Goal: Task Accomplishment & Management: Use online tool/utility

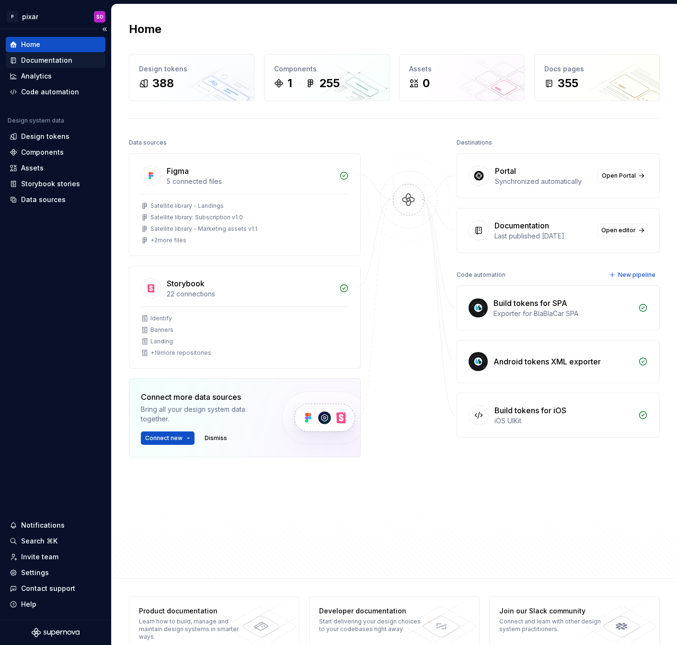
click at [46, 59] on div "Documentation" at bounding box center [46, 61] width 51 height 10
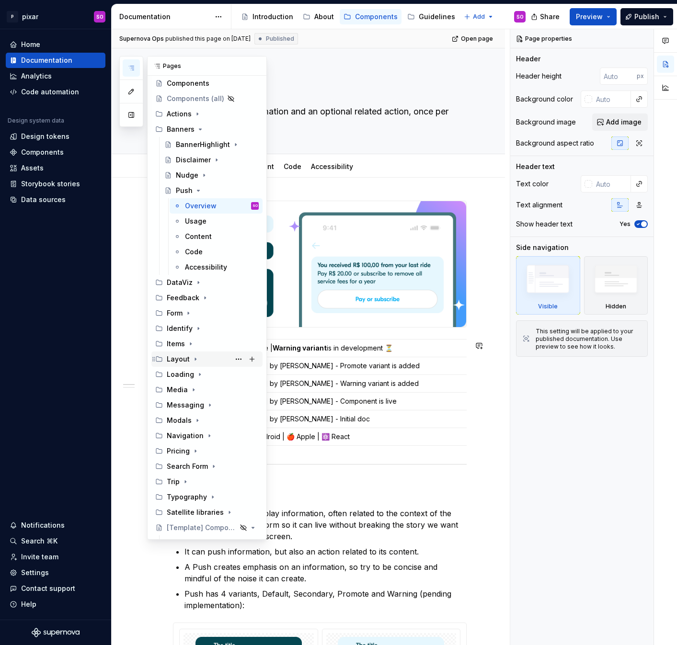
scroll to position [23, 0]
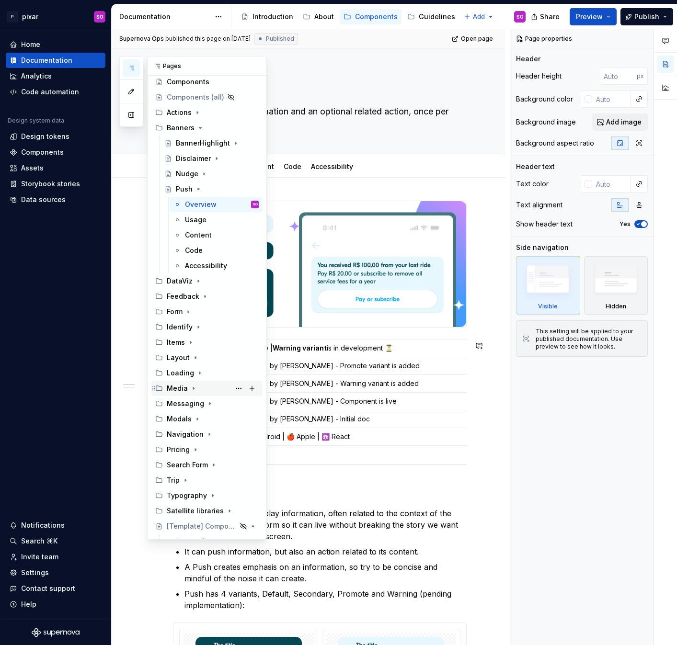
click at [194, 386] on icon "Page tree" at bounding box center [194, 389] width 8 height 8
click at [198, 419] on div "Overview" at bounding box center [201, 419] width 32 height 10
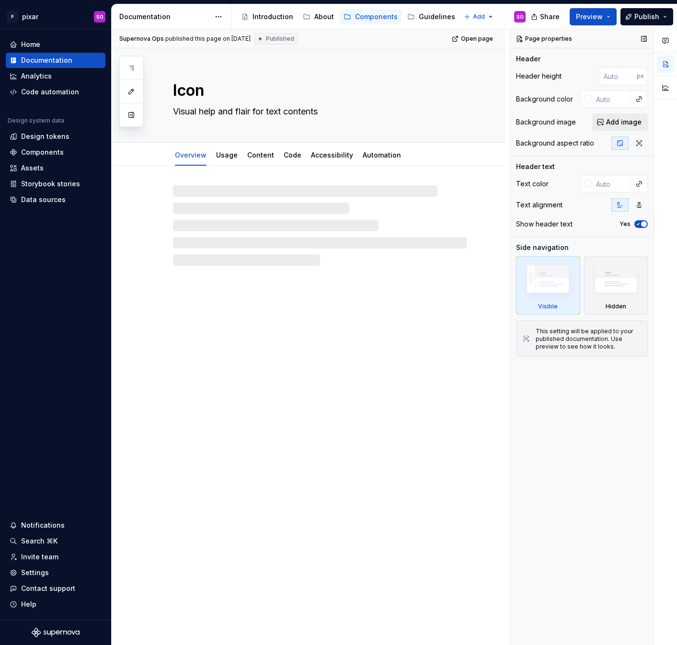
type textarea "*"
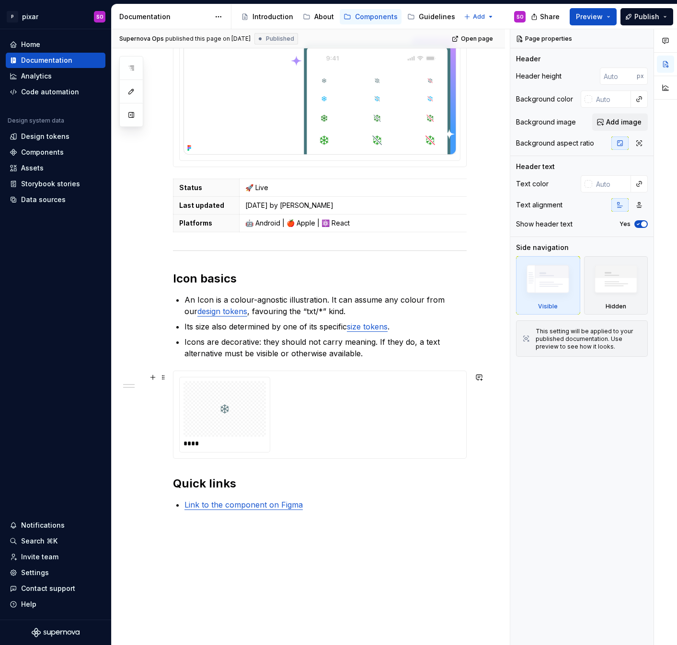
scroll to position [177, 0]
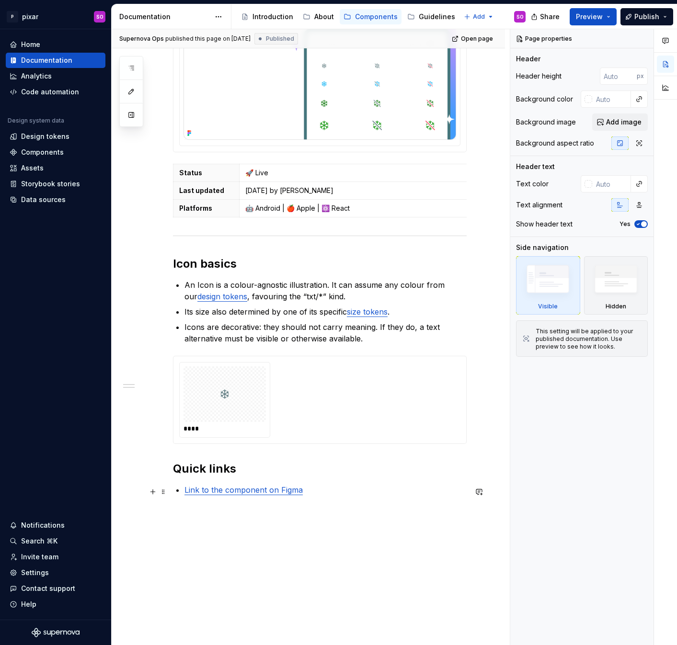
click at [327, 495] on p "Link to the component on Figma" at bounding box center [325, 489] width 282 height 11
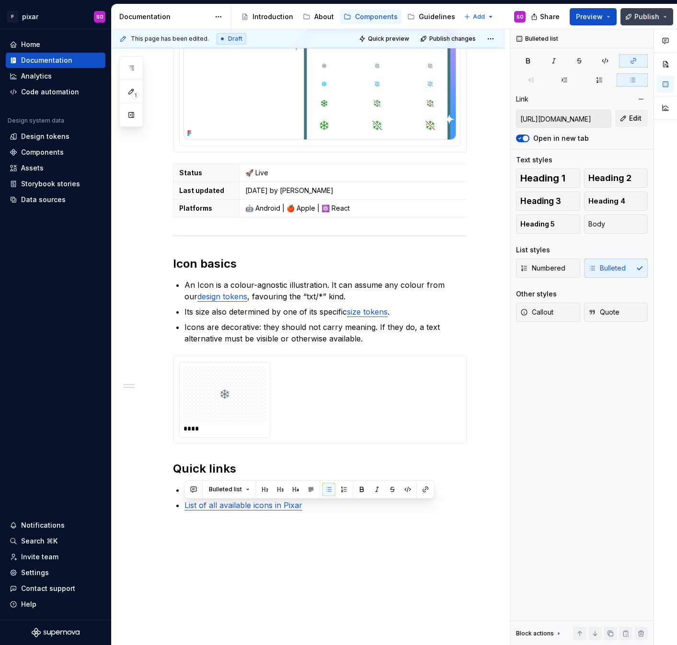
click at [640, 20] on span "Publish" at bounding box center [646, 17] width 25 height 10
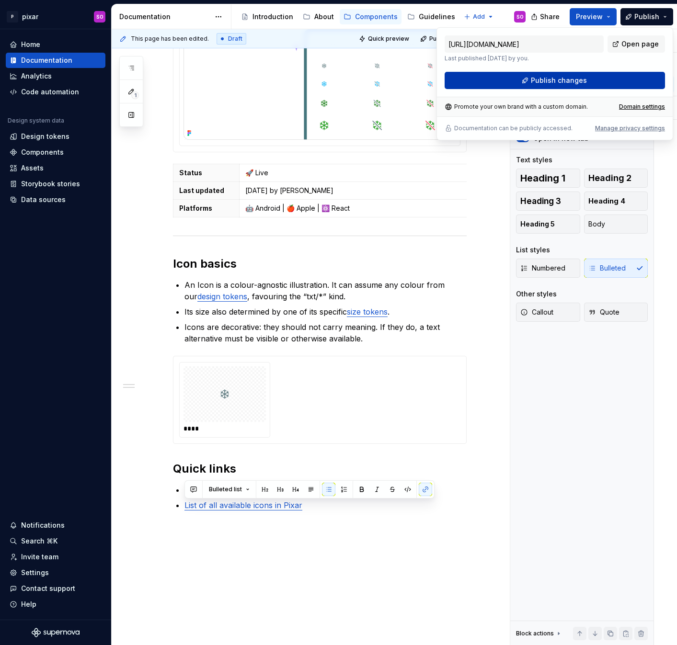
click at [537, 80] on span "Publish changes" at bounding box center [559, 81] width 56 height 10
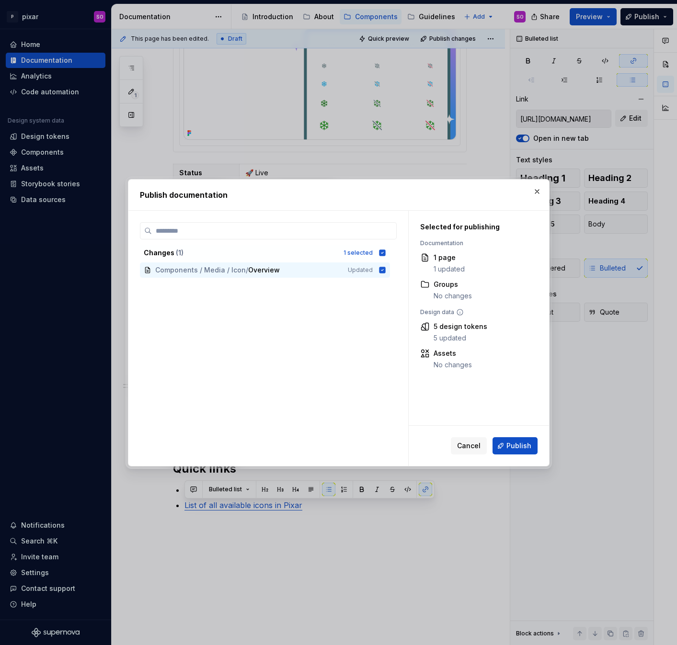
click at [517, 454] on div "Cancel Publish" at bounding box center [479, 446] width 140 height 40
click at [519, 443] on span "Publish" at bounding box center [518, 446] width 25 height 10
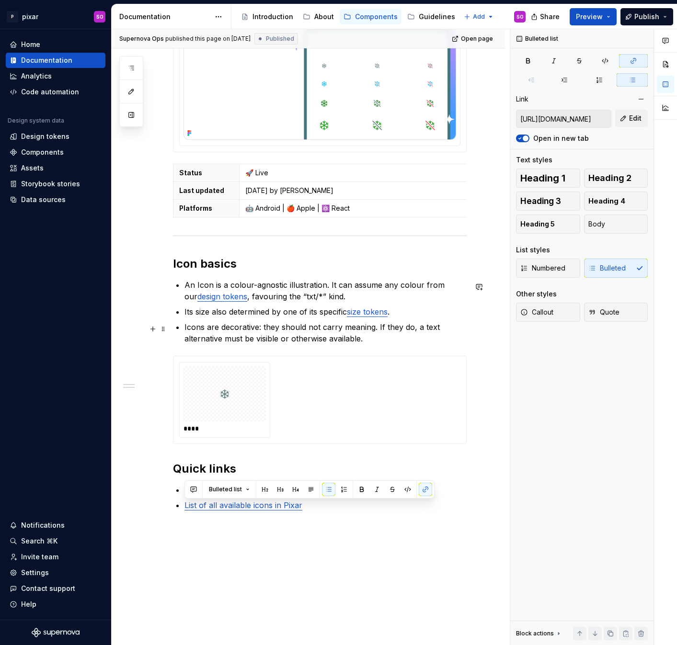
click at [396, 338] on p "Icons are decorative: they should not carry meaning. If they do, a text alterna…" at bounding box center [325, 332] width 282 height 23
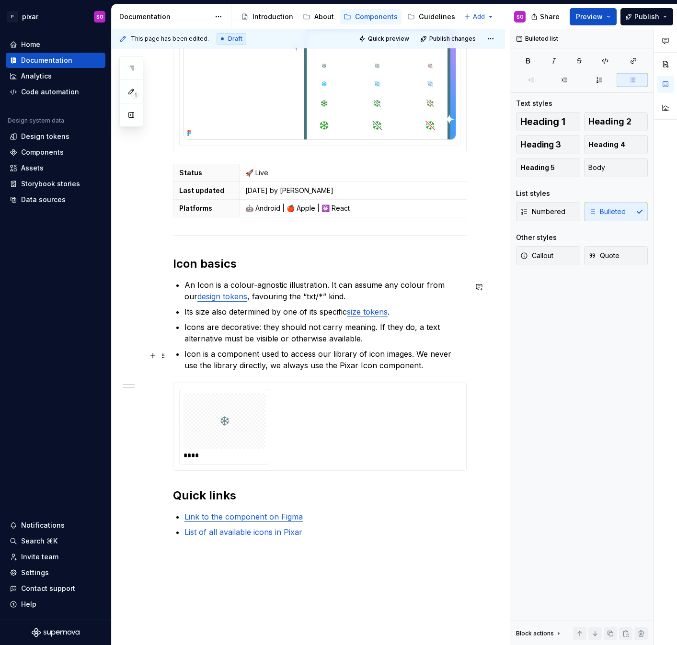
click at [351, 355] on p "Icon is a component used to access our library of icon images. We never use the…" at bounding box center [325, 359] width 282 height 23
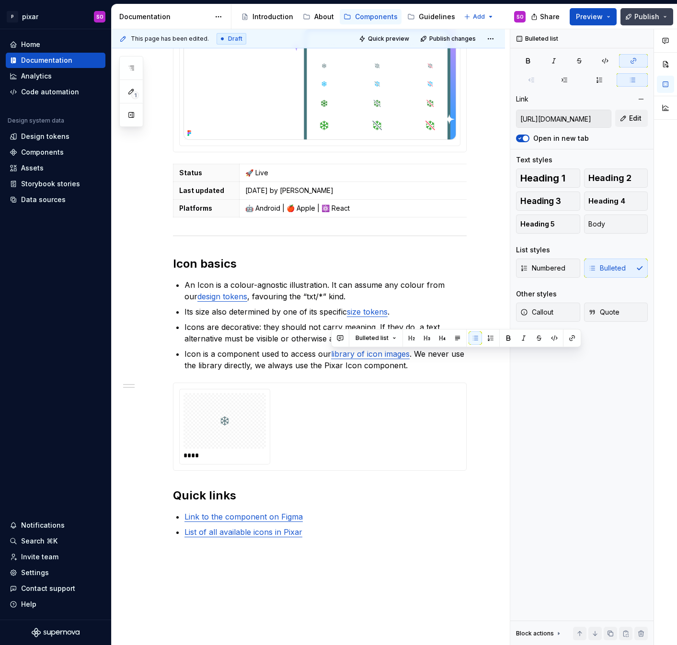
click at [640, 14] on span "Publish" at bounding box center [646, 17] width 25 height 10
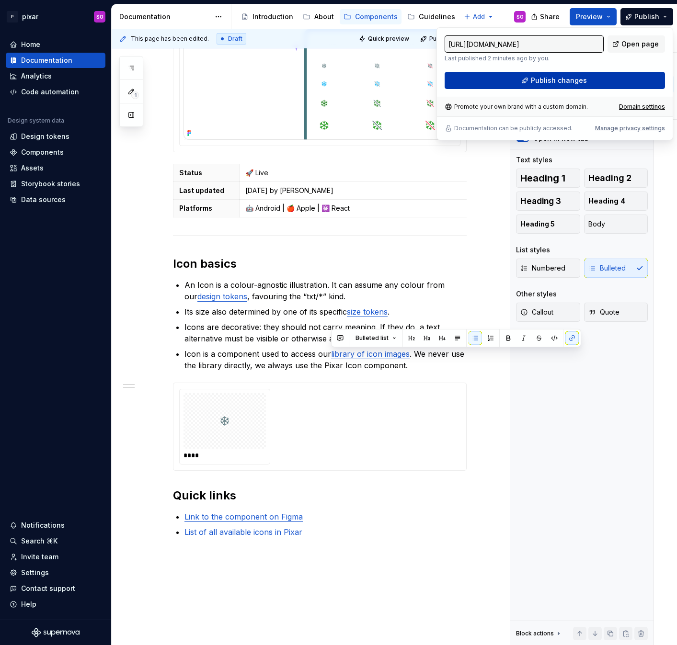
click at [566, 80] on span "Publish changes" at bounding box center [559, 81] width 56 height 10
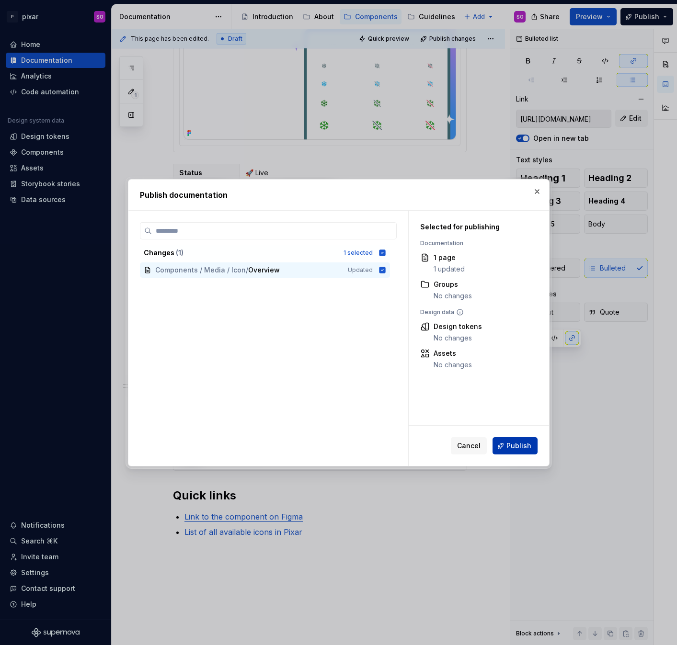
click at [517, 440] on button "Publish" at bounding box center [514, 445] width 45 height 17
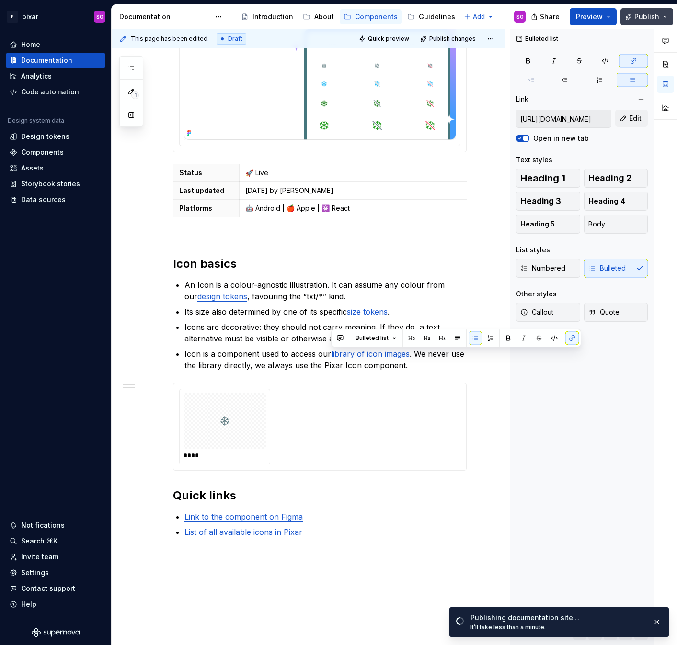
click at [665, 18] on button "Publish" at bounding box center [646, 16] width 53 height 17
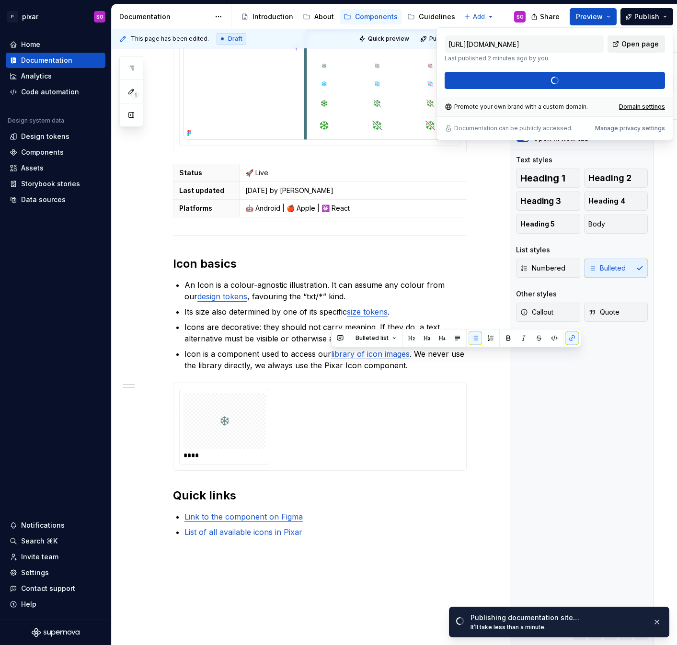
click at [643, 44] on span "Open page" at bounding box center [639, 44] width 37 height 10
type textarea "*"
